Goal: Task Accomplishment & Management: Manage account settings

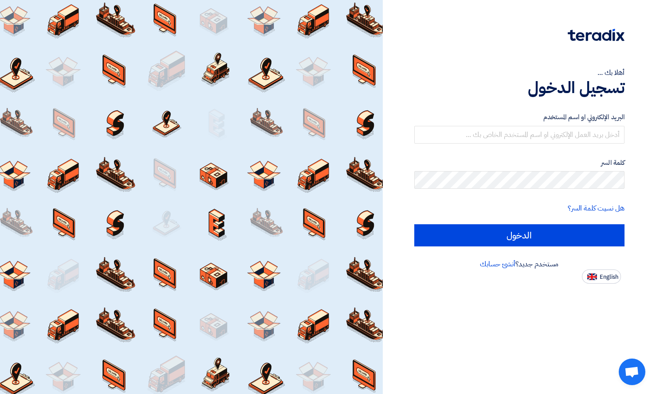
click at [617, 286] on div "أهلا بك ... تسجيل الدخول البريد الإلكتروني او اسم المستخدم كلمة السر هل نسيت كل…" at bounding box center [519, 197] width 273 height 394
click at [604, 280] on span "English" at bounding box center [609, 277] width 19 height 6
type input "Sign in"
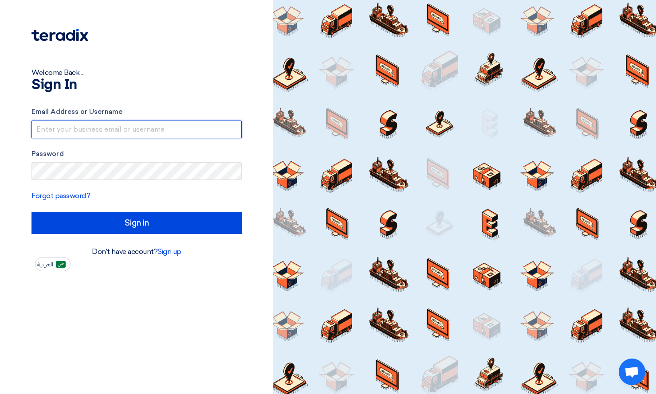
click at [66, 124] on input "text" at bounding box center [136, 130] width 210 height 18
type input "[PERSON_NAME][EMAIL_ADDRESS][DOMAIN_NAME]"
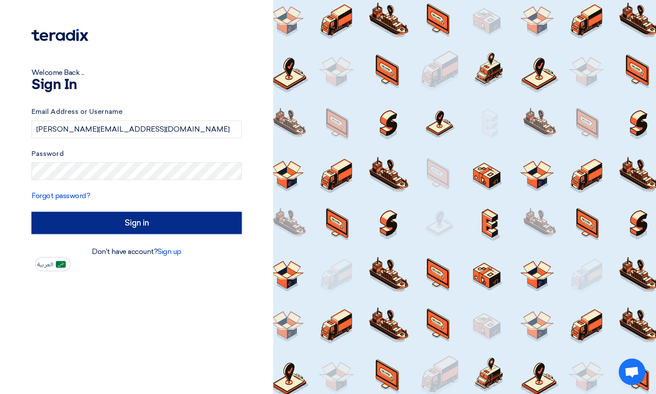
click at [127, 217] on input "Sign in" at bounding box center [136, 223] width 210 height 22
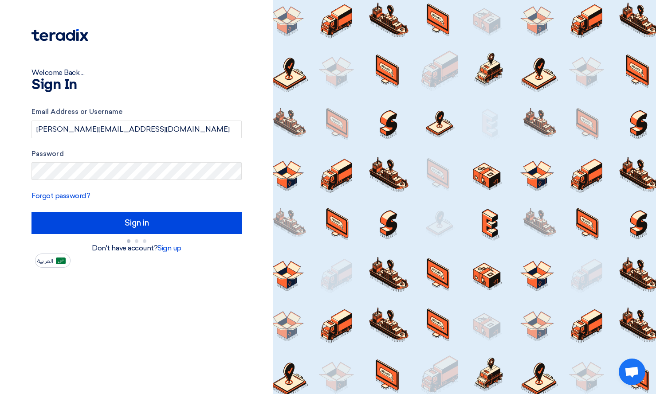
click at [643, 65] on div at bounding box center [464, 197] width 383 height 394
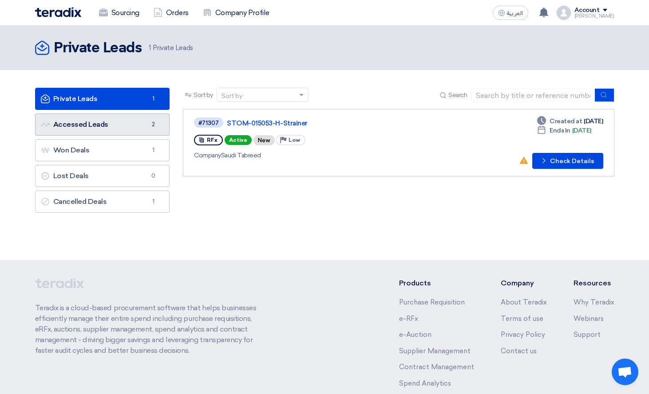
click at [110, 121] on link "Accessed Leads Accessed Leads 2" at bounding box center [102, 125] width 135 height 22
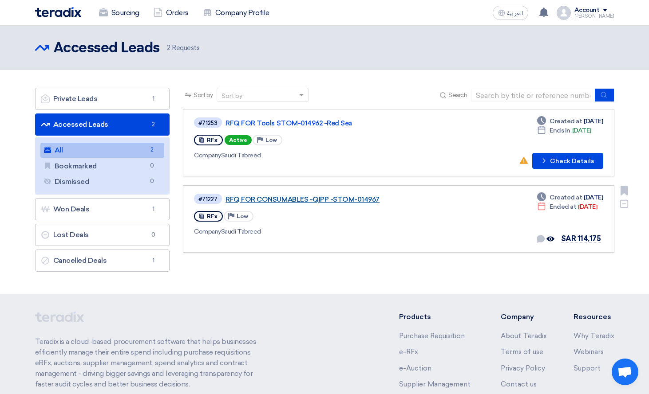
click at [306, 201] on link "RFQ FOR CONSUMABLES -QIPP -STOM-014967" at bounding box center [336, 200] width 222 height 8
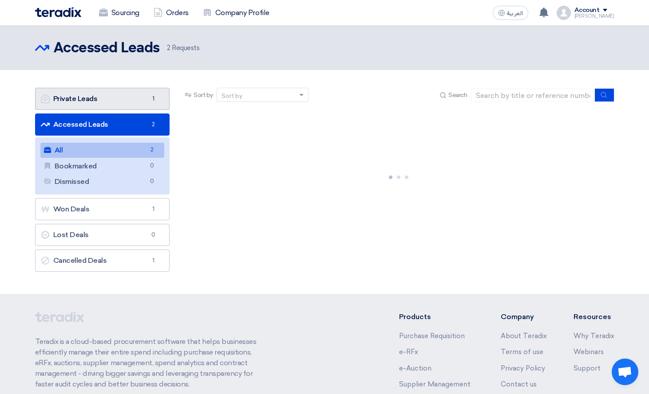
click at [120, 96] on link "Private Leads Private Leads 1" at bounding box center [102, 99] width 135 height 22
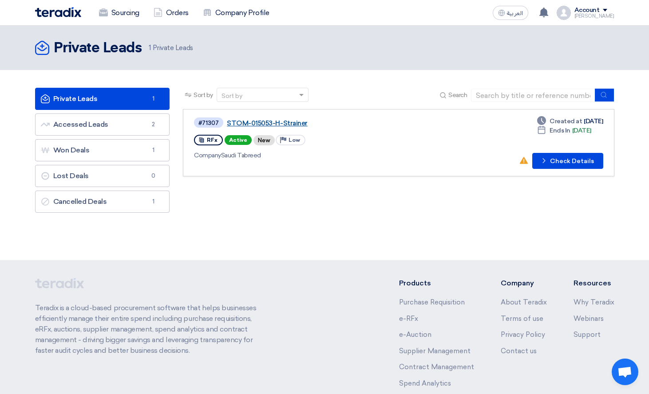
click at [279, 123] on link "STOM-015053-H-Strainer" at bounding box center [338, 123] width 222 height 8
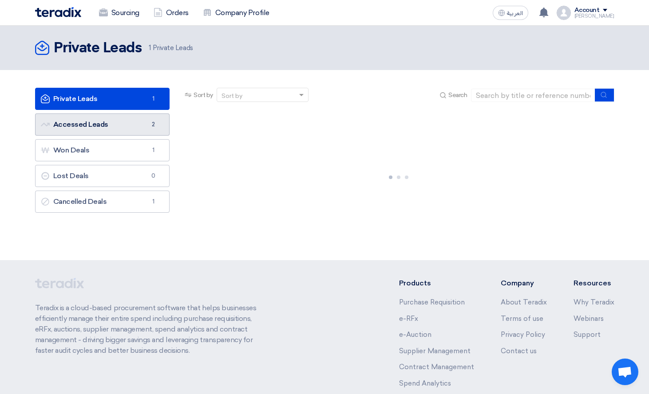
click at [113, 127] on link "Accessed Leads Accessed Leads 2" at bounding box center [102, 125] width 135 height 22
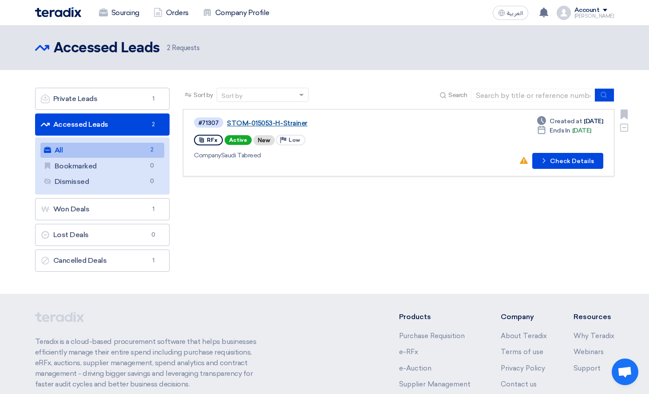
click at [287, 125] on link "STOM-015053-H-Strainer" at bounding box center [338, 123] width 222 height 8
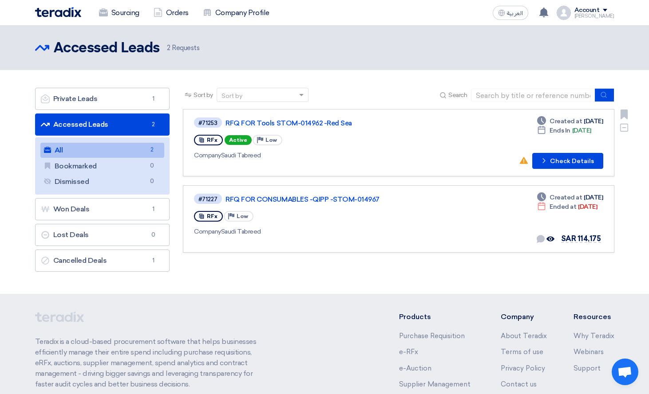
click at [283, 118] on div "#71253 RFQ FOR Tools STOM-014962 -[GEOGRAPHIC_DATA]" at bounding box center [321, 123] width 255 height 12
click at [282, 122] on link "RFQ FOR Tools STOM-014962 -Red Sea" at bounding box center [336, 123] width 222 height 8
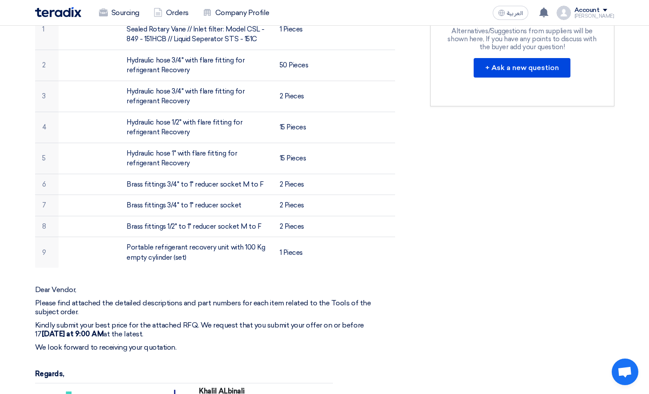
scroll to position [222, 0]
